Goal: Information Seeking & Learning: Learn about a topic

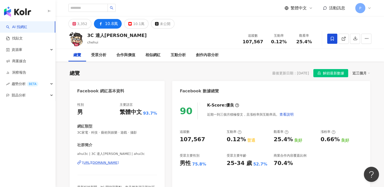
click at [274, 6] on div "繁體中文 活動訊息 P" at bounding box center [219, 8] width 303 height 16
drag, startPoint x: 203, startPoint y: 139, endPoint x: 179, endPoint y: 139, distance: 23.8
click at [179, 139] on div "90 K-Score : 優良 近期一到三個月積極發文，且漲粉率與互動率高。 查看說明 追蹤數 107,567 互動率 0.12% 普通 觀看率 25.4% …" at bounding box center [271, 151] width 198 height 109
copy div "107,567"
click at [137, 23] on div "10.1萬" at bounding box center [138, 23] width 11 height 7
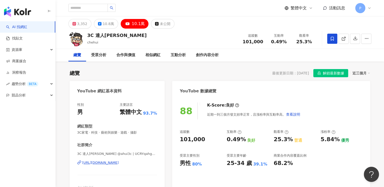
click at [198, 138] on div "101,000" at bounding box center [192, 139] width 25 height 8
drag, startPoint x: 184, startPoint y: 138, endPoint x: 181, endPoint y: 139, distance: 3.3
click at [181, 139] on div "101,000" at bounding box center [201, 139] width 42 height 8
copy div "101,000"
click at [227, 7] on div "繁體中文 活動訊息 P" at bounding box center [219, 8] width 303 height 16
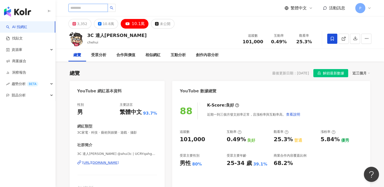
click at [94, 9] on input "search" at bounding box center [87, 8] width 39 height 8
type input "*"
type input "*****"
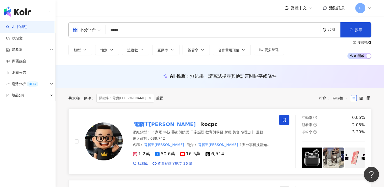
click at [147, 120] on mark "電腦王[PERSON_NAME]" at bounding box center [165, 124] width 64 height 8
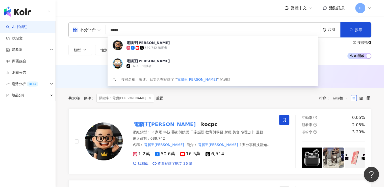
drag, startPoint x: 146, startPoint y: 30, endPoint x: 111, endPoint y: 33, distance: 35.2
click at [111, 33] on input "*****" at bounding box center [213, 31] width 211 height 10
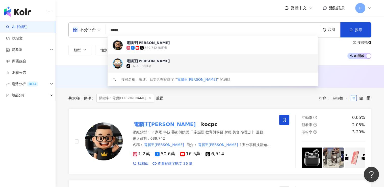
click at [177, 61] on span "電腦王[PERSON_NAME]" at bounding box center [211, 60] width 168 height 5
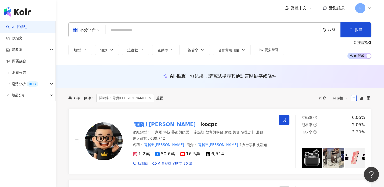
type input "*"
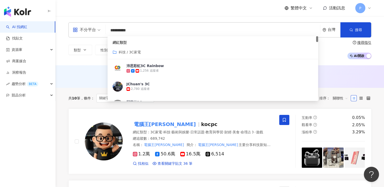
type input "********"
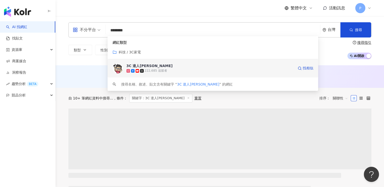
click at [165, 66] on span "3C 達人廖阿輝" at bounding box center [211, 65] width 168 height 5
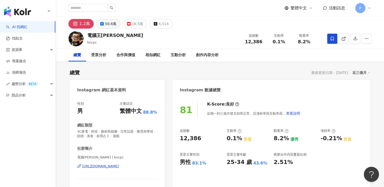
click at [106, 23] on div "50.6萬" at bounding box center [110, 23] width 11 height 7
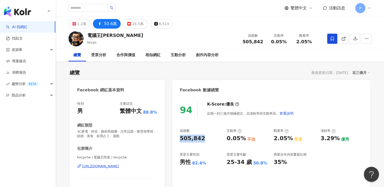
drag, startPoint x: 207, startPoint y: 139, endPoint x: 176, endPoint y: 138, distance: 31.4
click at [176, 138] on div "94 K-Score : 優良 近期一到三個月積極發文，且漲粉率與互動率高。 查看說明 追蹤數 505,842 互動率 0.05% 不佳 觀看率 2.05% …" at bounding box center [271, 152] width 198 height 113
click at [213, 137] on div "505,842" at bounding box center [201, 138] width 42 height 8
drag, startPoint x: 202, startPoint y: 138, endPoint x: 181, endPoint y: 141, distance: 21.3
click at [181, 141] on div "505,842" at bounding box center [201, 138] width 42 height 8
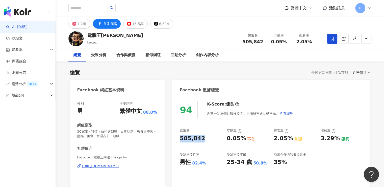
copy div "505,842"
drag, startPoint x: 134, startPoint y: 22, endPoint x: 172, endPoint y: 29, distance: 37.9
click at [134, 22] on div "16.5萬" at bounding box center [137, 23] width 11 height 7
click at [135, 27] on button "16.5萬" at bounding box center [135, 24] width 24 height 10
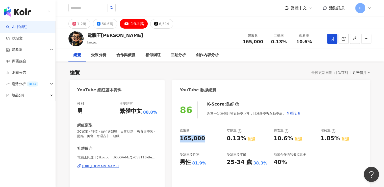
drag, startPoint x: 207, startPoint y: 137, endPoint x: 180, endPoint y: 135, distance: 26.4
click at [179, 138] on div "86 K-Score : 良好 近期一到三個月發文頻率正常，且漲粉率與互動率高。 查看說明 追蹤數 165,000 互動率 0.13% 普通 觀看率 10.6…" at bounding box center [271, 155] width 198 height 118
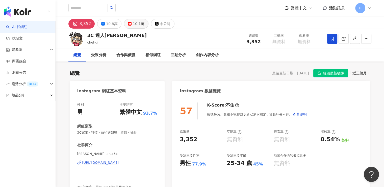
drag, startPoint x: 110, startPoint y: 25, endPoint x: 125, endPoint y: 27, distance: 15.1
click at [110, 25] on div "10.8萬" at bounding box center [111, 23] width 11 height 7
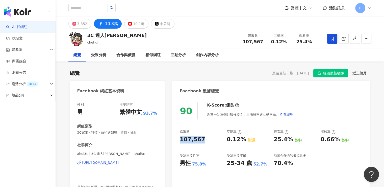
drag, startPoint x: 206, startPoint y: 137, endPoint x: 180, endPoint y: 138, distance: 26.3
click at [180, 138] on div "107,567" at bounding box center [201, 139] width 42 height 8
click at [136, 29] on div "3C 達人廖阿輝 chehui 追蹤數 107,567 互動率 0.12% 觀看率 25.4%" at bounding box center [219, 39] width 323 height 20
click at [137, 25] on div "10.1萬" at bounding box center [138, 23] width 11 height 7
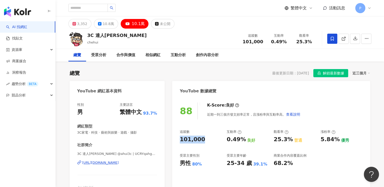
drag, startPoint x: 205, startPoint y: 142, endPoint x: 181, endPoint y: 142, distance: 24.5
click at [181, 142] on div "101,000" at bounding box center [201, 139] width 42 height 8
copy div "101,000"
